Goal: Transaction & Acquisition: Subscribe to service/newsletter

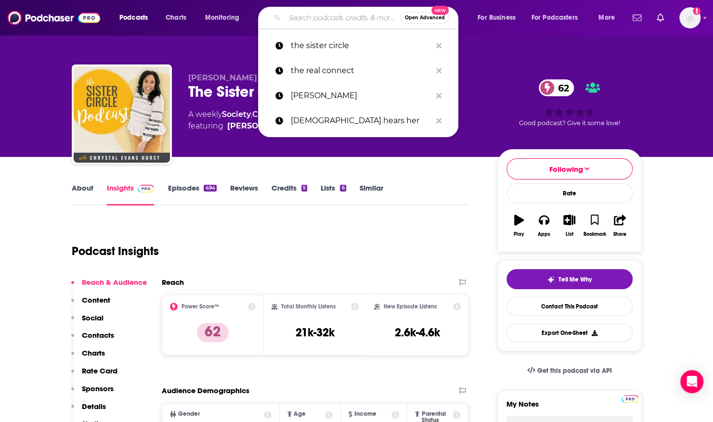
click at [300, 18] on input "Search podcasts, credits, & more..." at bounding box center [343, 17] width 116 height 15
paste input "Trade a Lie for a Truth"
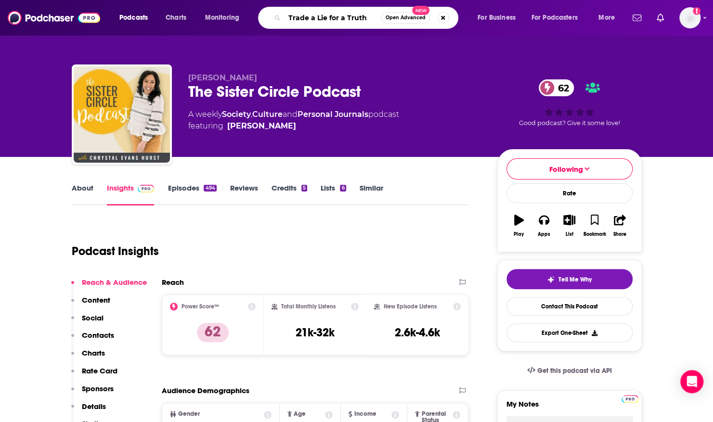
type input "Trade a Lie for a Truth"
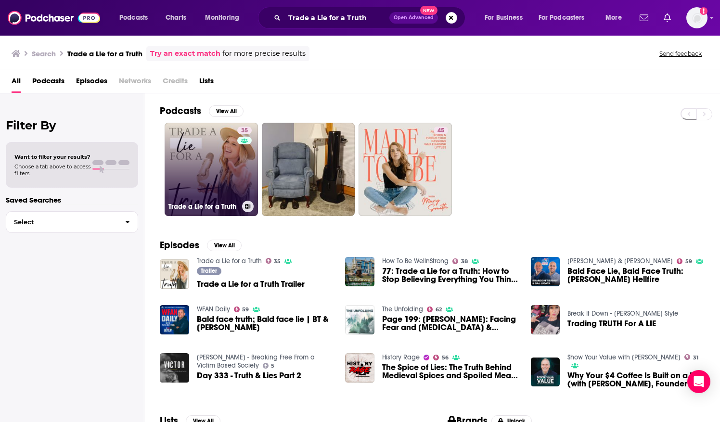
click at [238, 158] on div "35" at bounding box center [245, 164] width 17 height 74
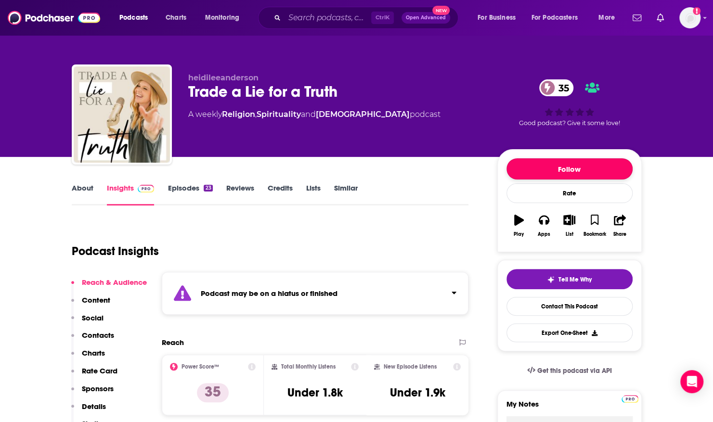
click at [569, 168] on button "Follow" at bounding box center [569, 168] width 126 height 21
